Goal: Task Accomplishment & Management: Manage account settings

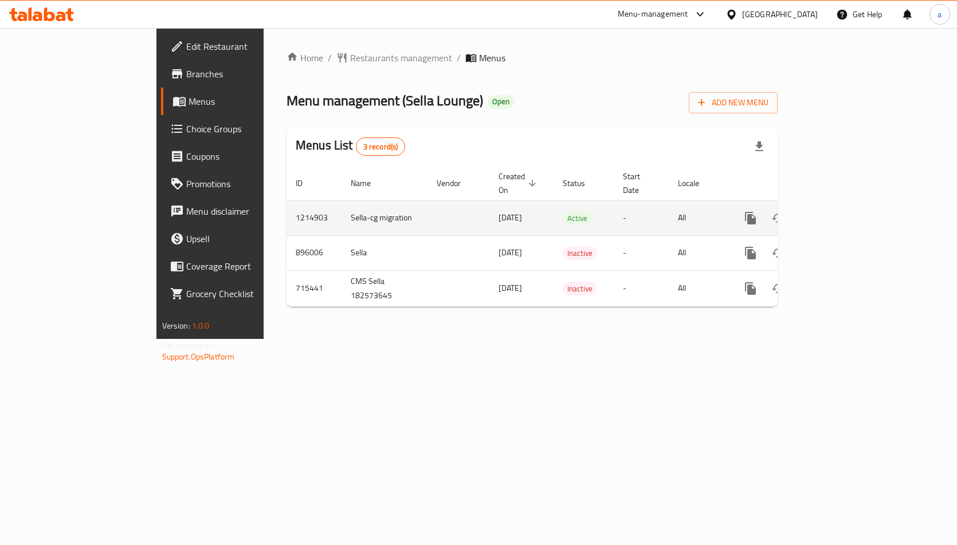
click at [838, 213] on icon "enhanced table" at bounding box center [833, 218] width 10 height 10
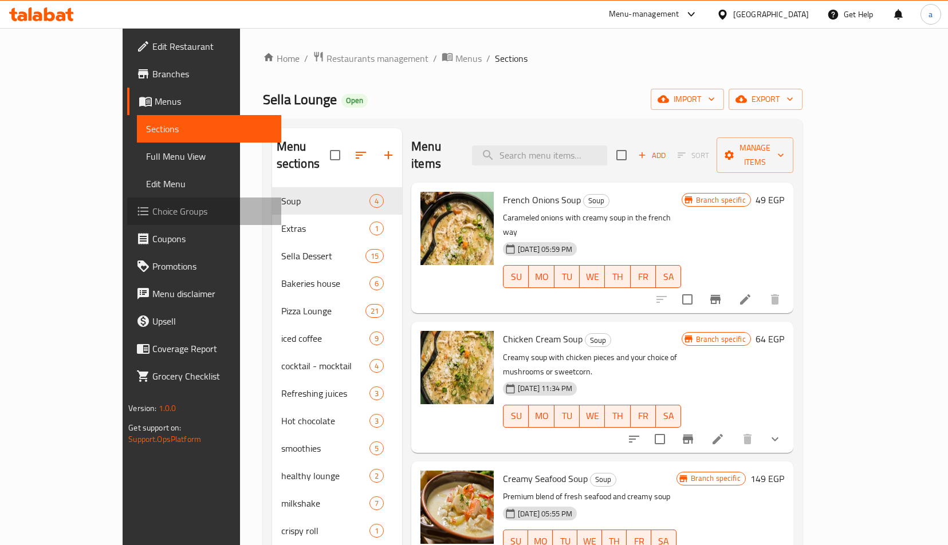
click at [152, 217] on span "Choice Groups" at bounding box center [211, 212] width 119 height 14
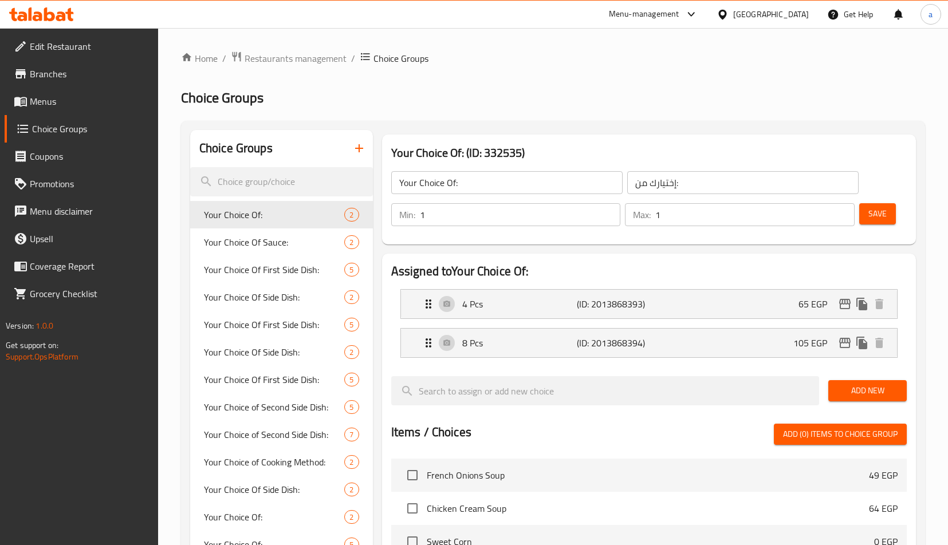
click at [278, 242] on div at bounding box center [474, 272] width 948 height 545
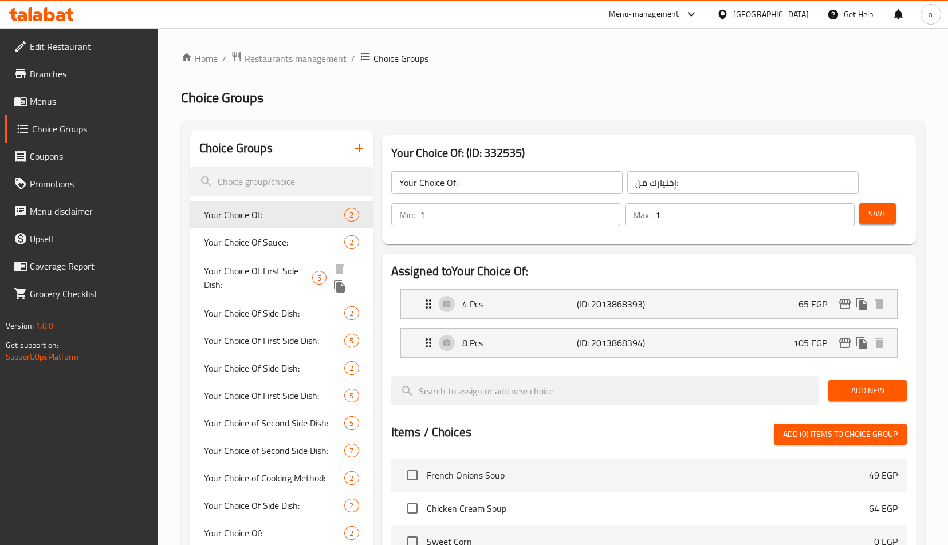
click at [257, 277] on span "Your Choice Of First Side Dish:" at bounding box center [258, 278] width 108 height 28
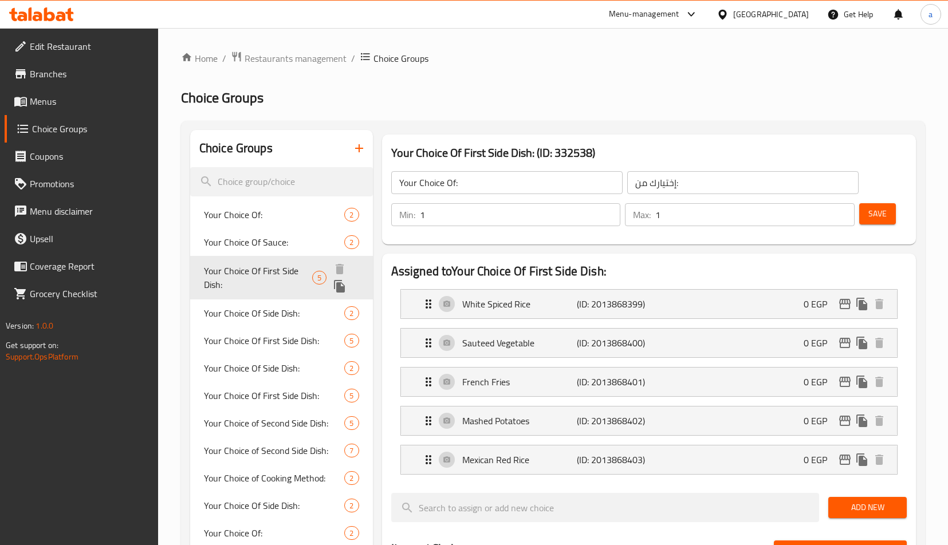
type input "Your Choice Of First Side Dish:"
type input "إختيارك من الطبق الجانبي الأول:"
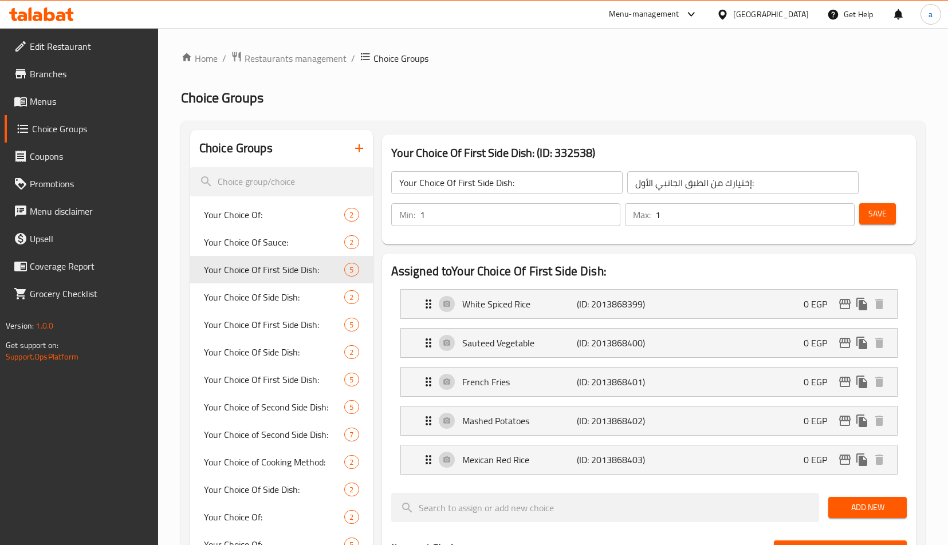
click at [492, 244] on div "Your Choice Of First Side Dish: (ID: 332538) Your Choice Of First Side Dish: ​ …" at bounding box center [649, 190] width 534 height 110
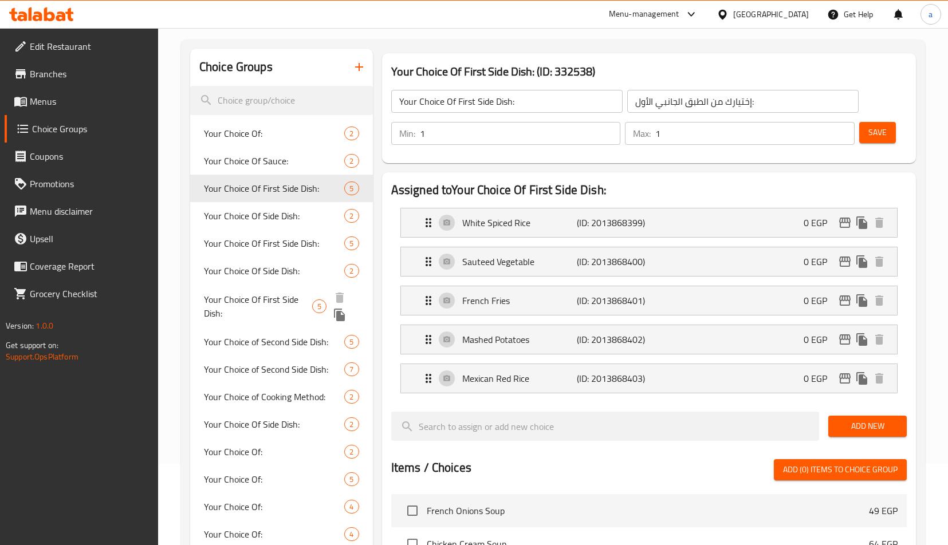
scroll to position [78, 0]
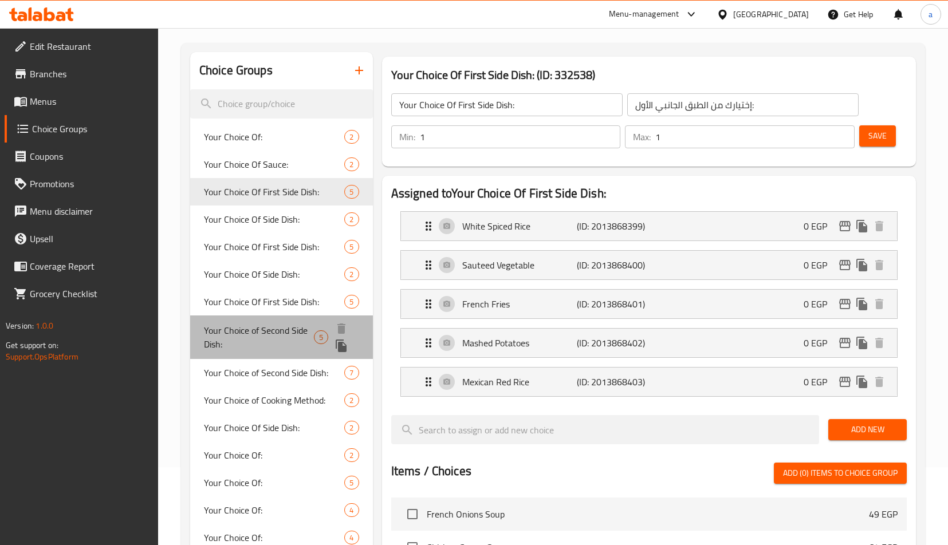
click at [206, 339] on span "Your Choice of Second Side Dish:" at bounding box center [259, 338] width 110 height 28
type input "Your Choice of Second Side Dish:"
type input "إختيارك من الطبق الجانبي الثاني:"
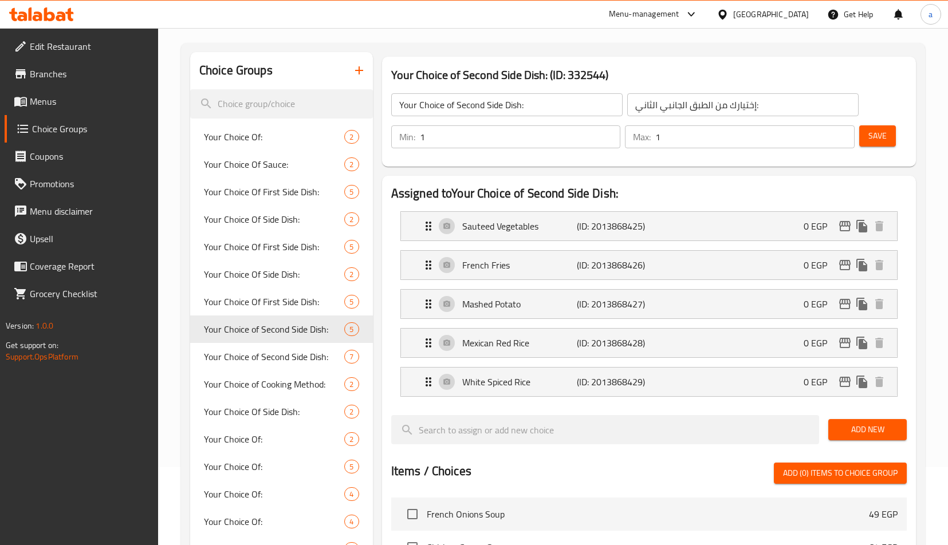
click at [658, 178] on div "Assigned to Your Choice of Second Side Dish: Sauteed Vegetables (ID: 2013868425…" at bounding box center [649, 503] width 534 height 654
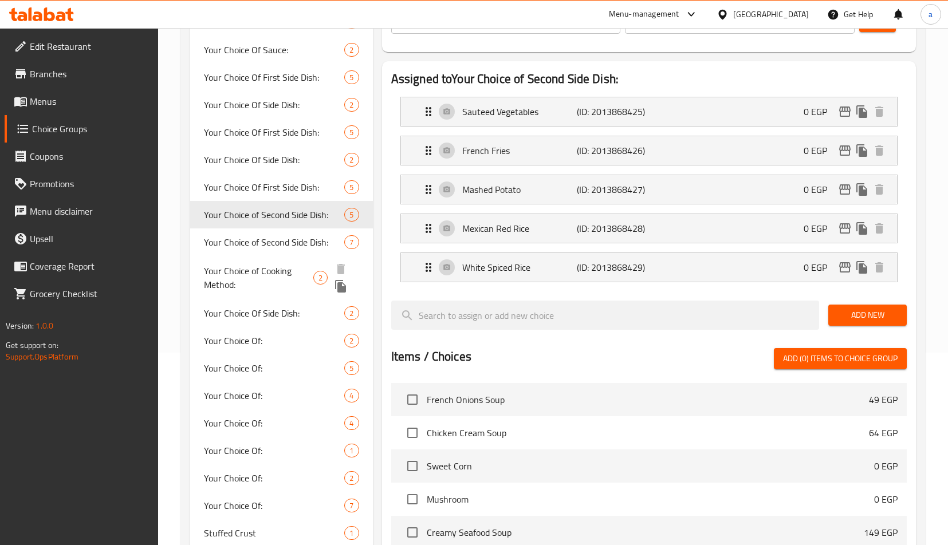
scroll to position [0, 0]
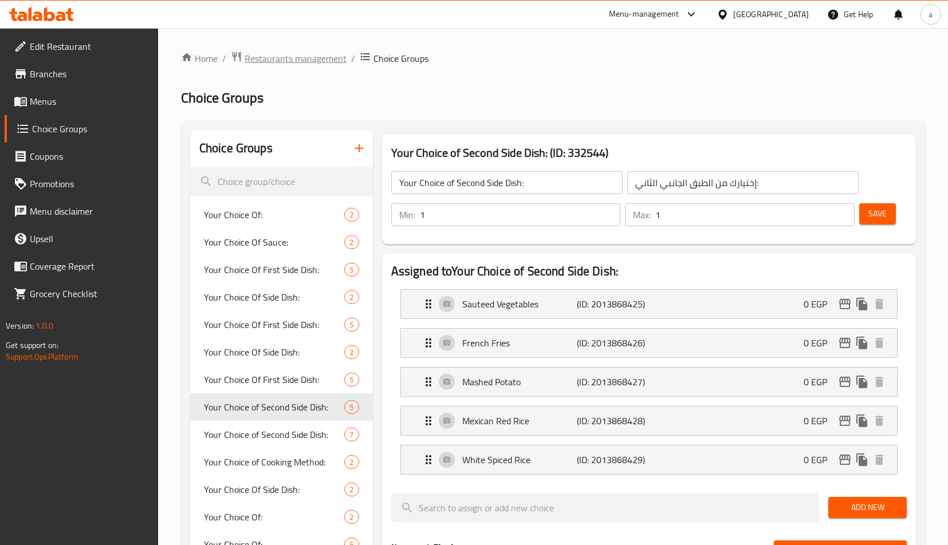
click at [268, 62] on span "Restaurants management" at bounding box center [296, 59] width 102 height 14
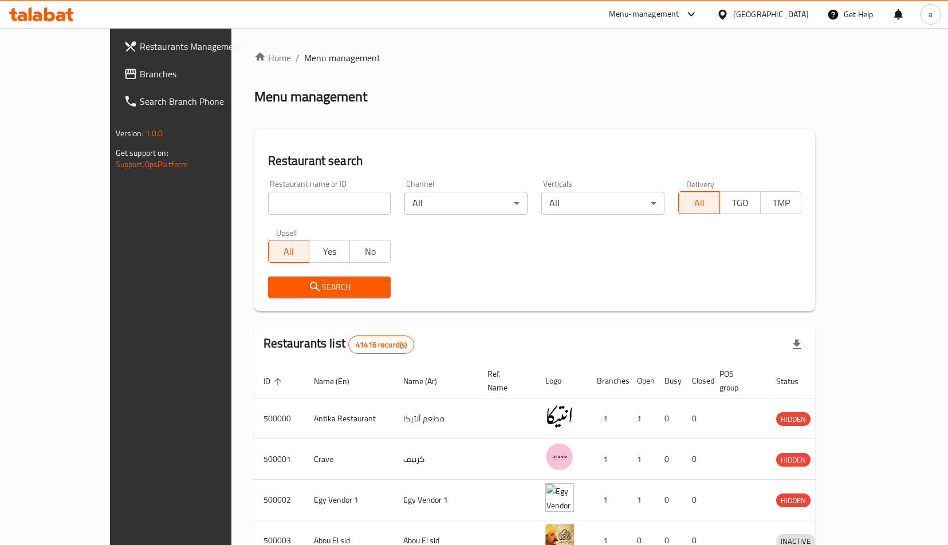
click at [140, 74] on span "Branches" at bounding box center [199, 74] width 119 height 14
